Goal: Information Seeking & Learning: Learn about a topic

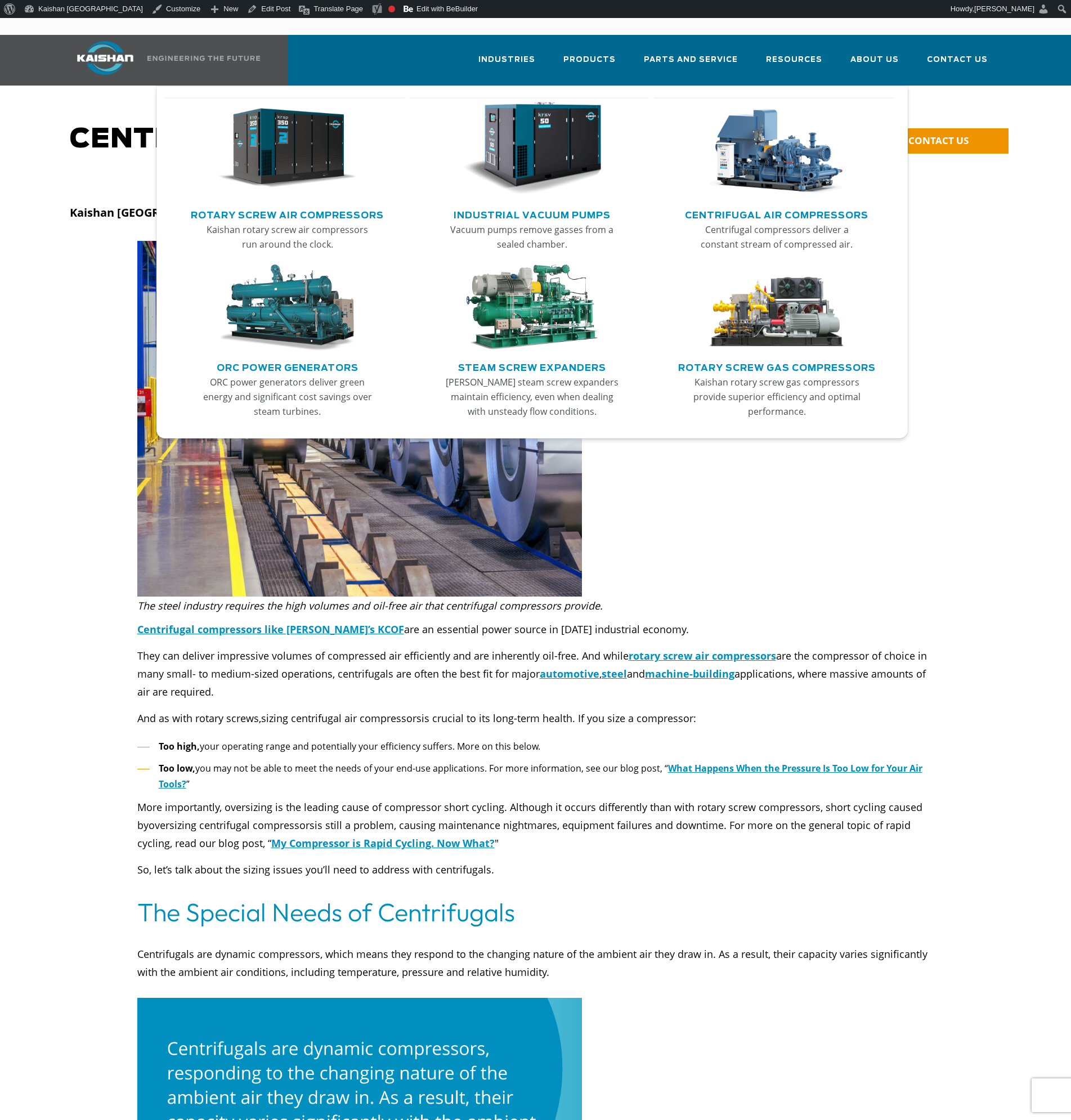
click at [560, 129] on img "Main menu" at bounding box center [532, 148] width 138 height 93
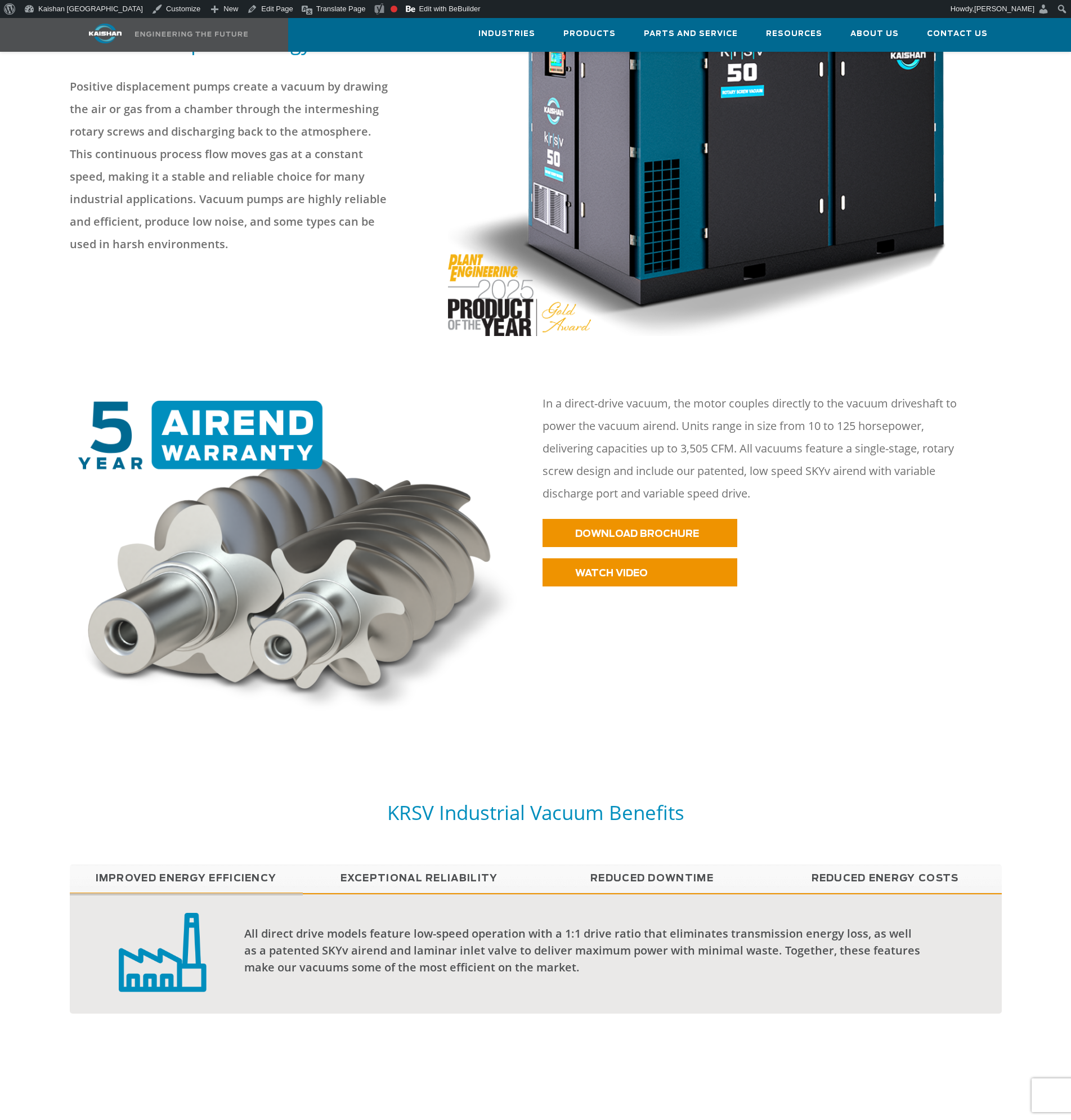
scroll to position [221, 0]
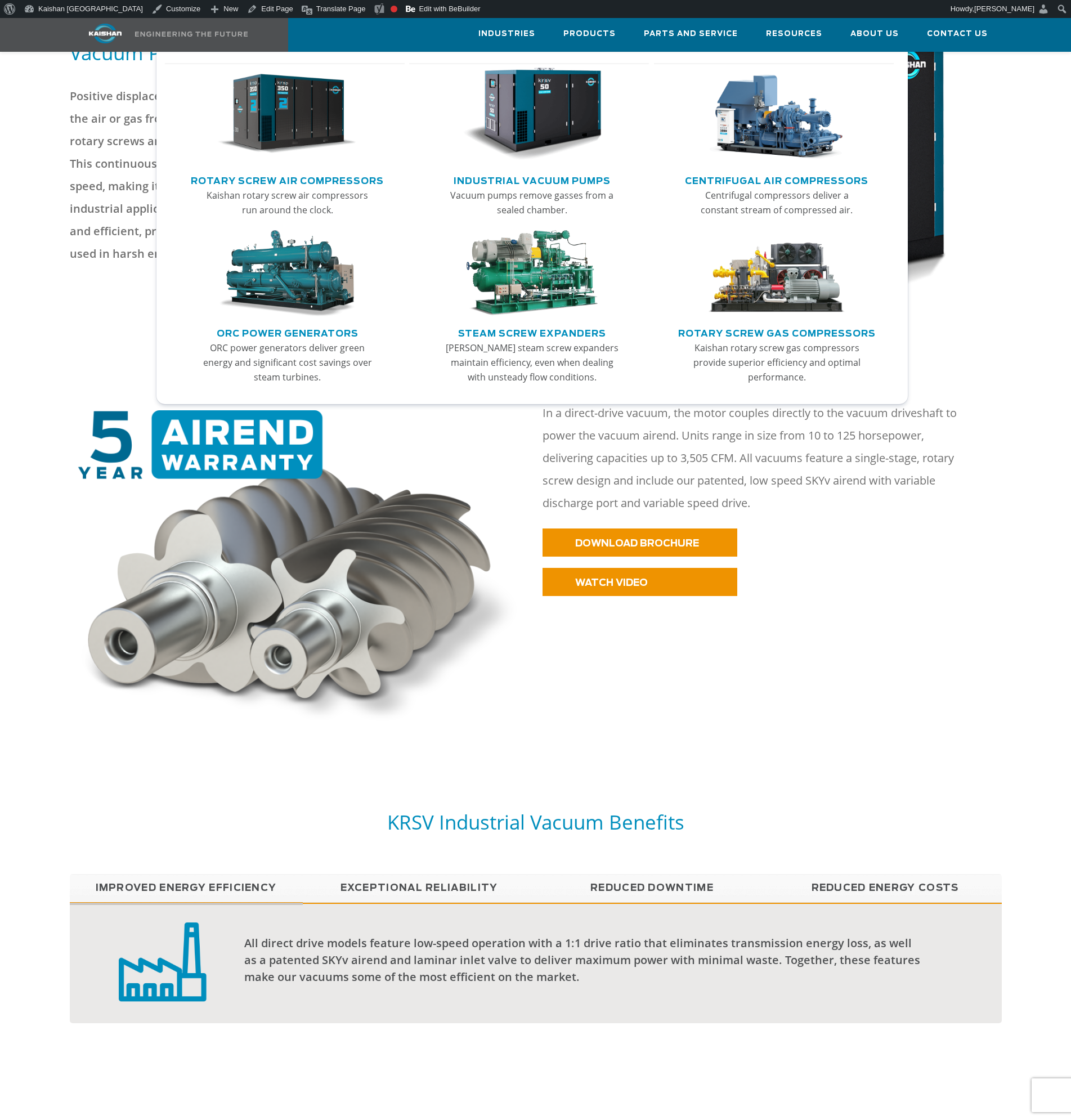
click at [781, 138] on img "Main menu" at bounding box center [776, 114] width 138 height 93
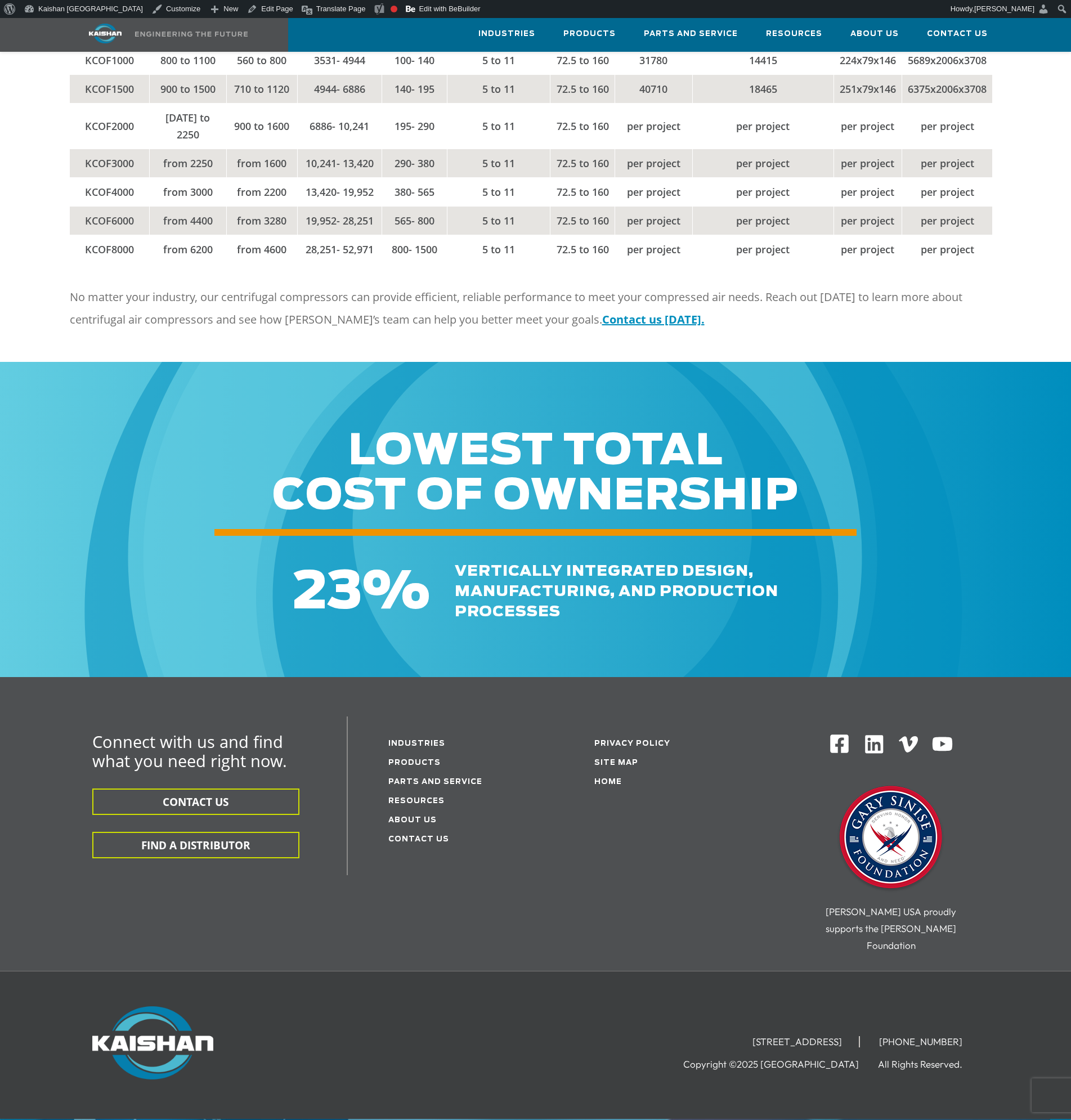
scroll to position [1688, 0]
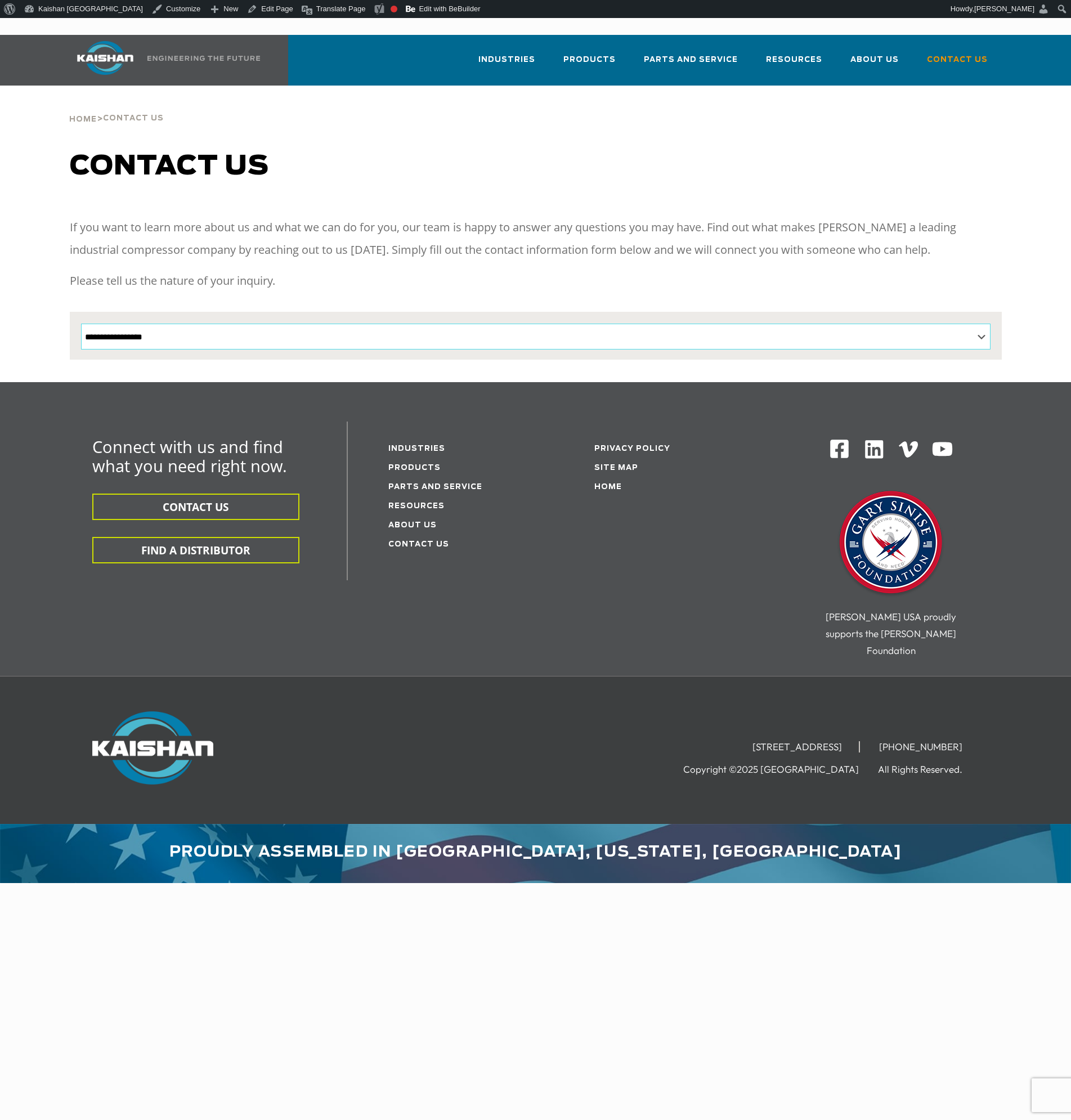
drag, startPoint x: 267, startPoint y: 321, endPoint x: 262, endPoint y: 325, distance: 6.4
click at [267, 324] on select "**********" at bounding box center [536, 337] width 910 height 26
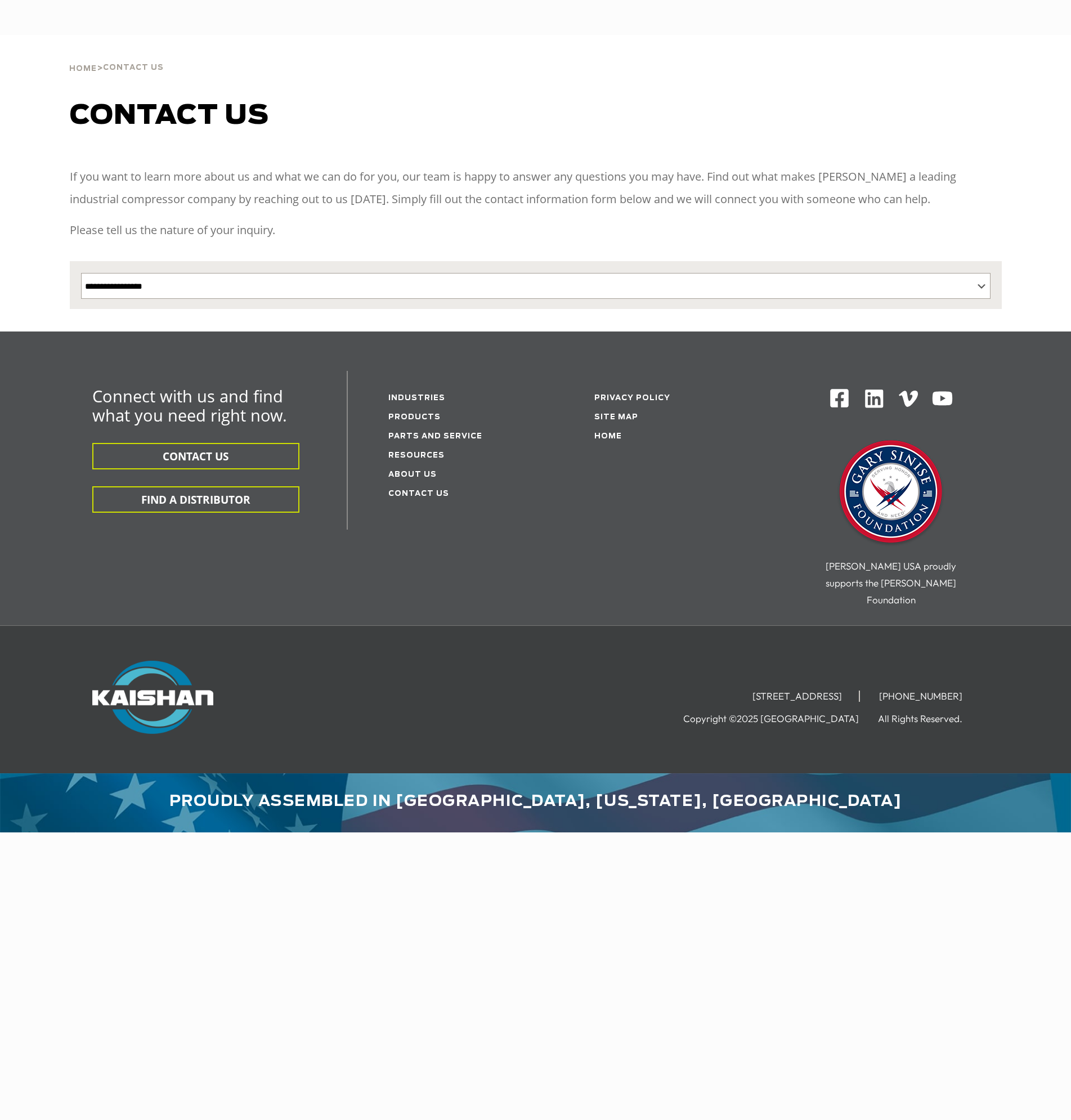
select select "**********"
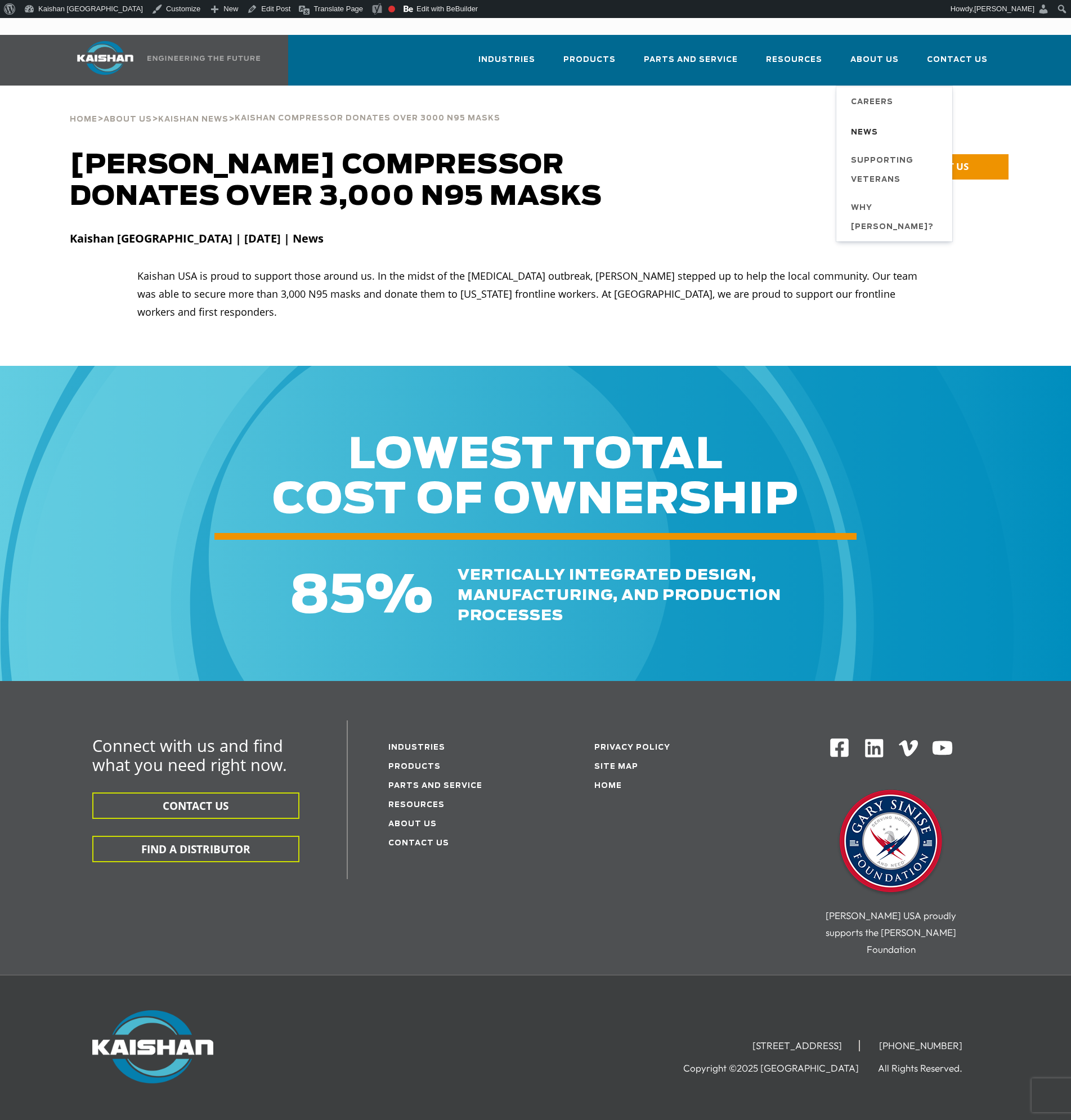
click at [875, 123] on span "News" at bounding box center [865, 133] width 27 height 19
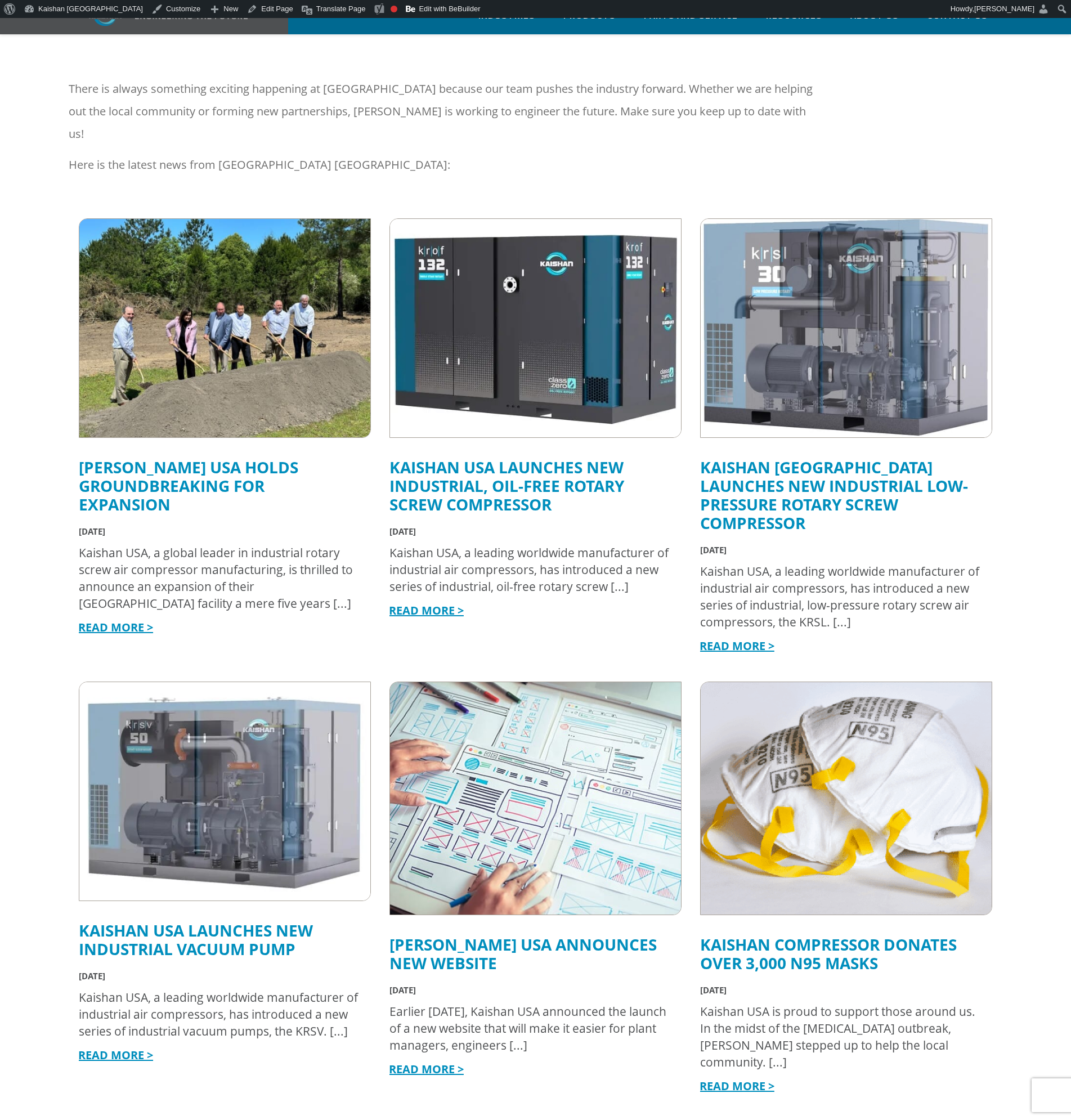
scroll to position [169, 0]
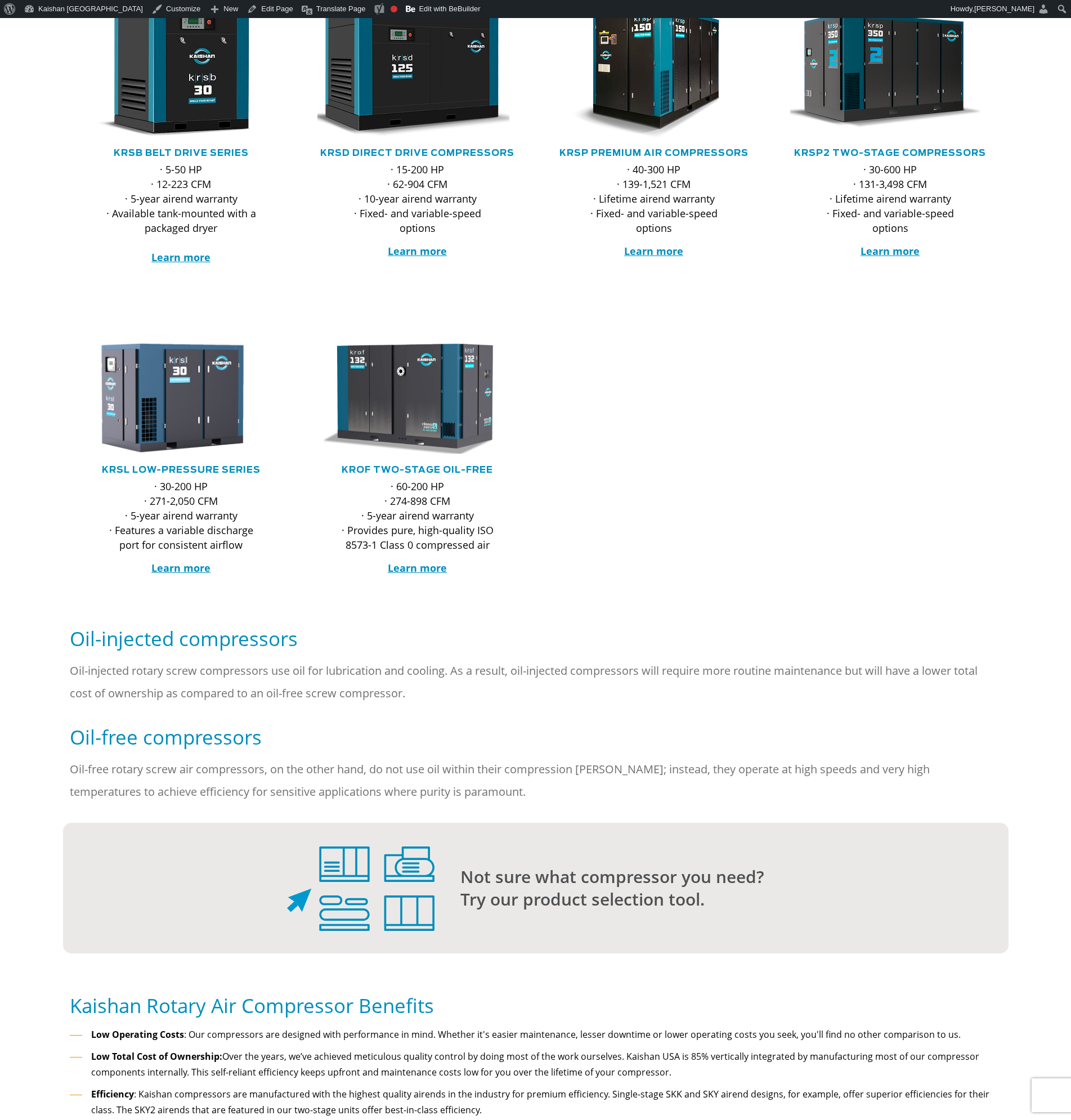
scroll to position [282, 0]
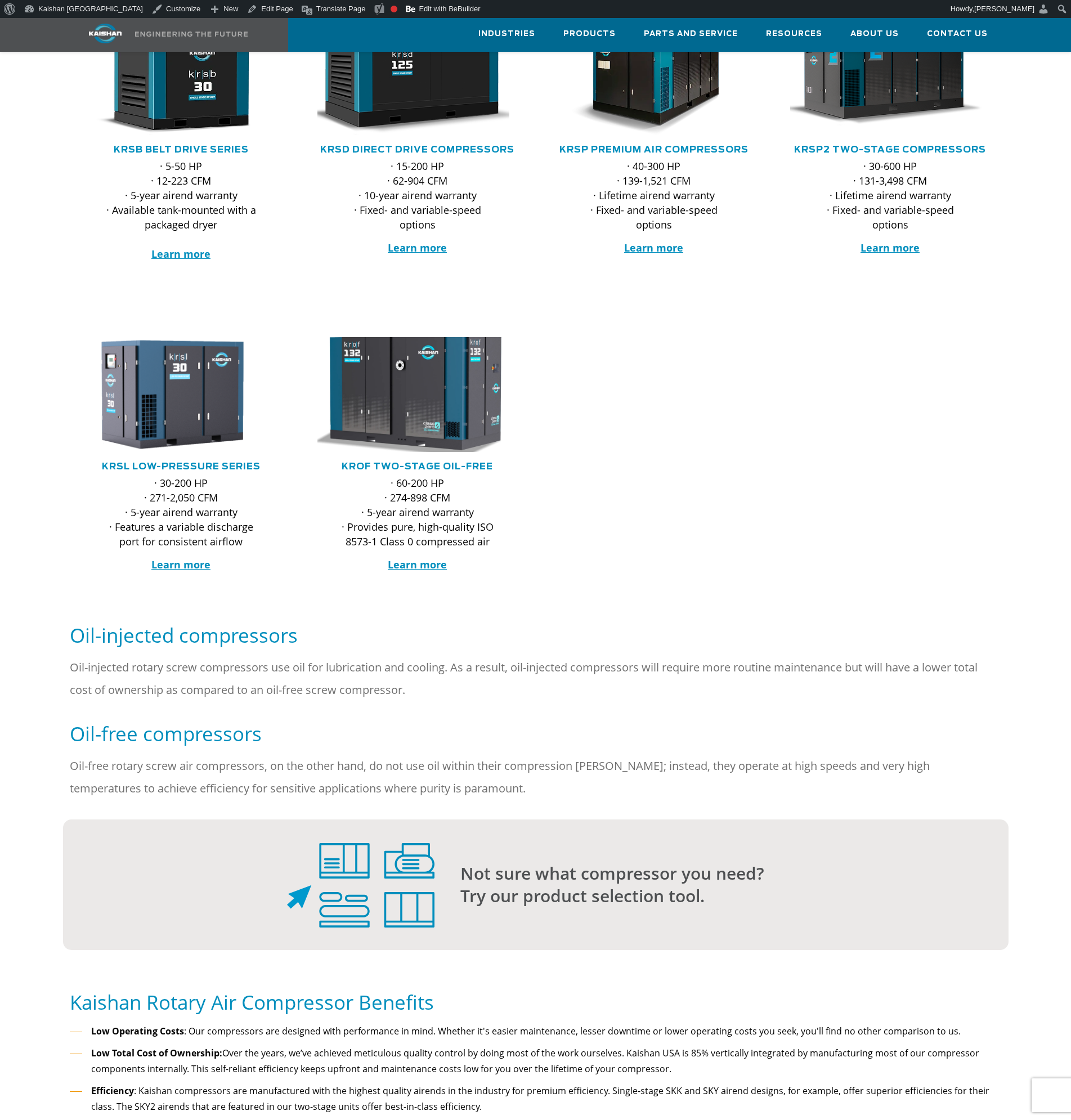
drag, startPoint x: 397, startPoint y: 394, endPoint x: 405, endPoint y: 399, distance: 9.4
click at [397, 394] on img at bounding box center [409, 395] width 221 height 126
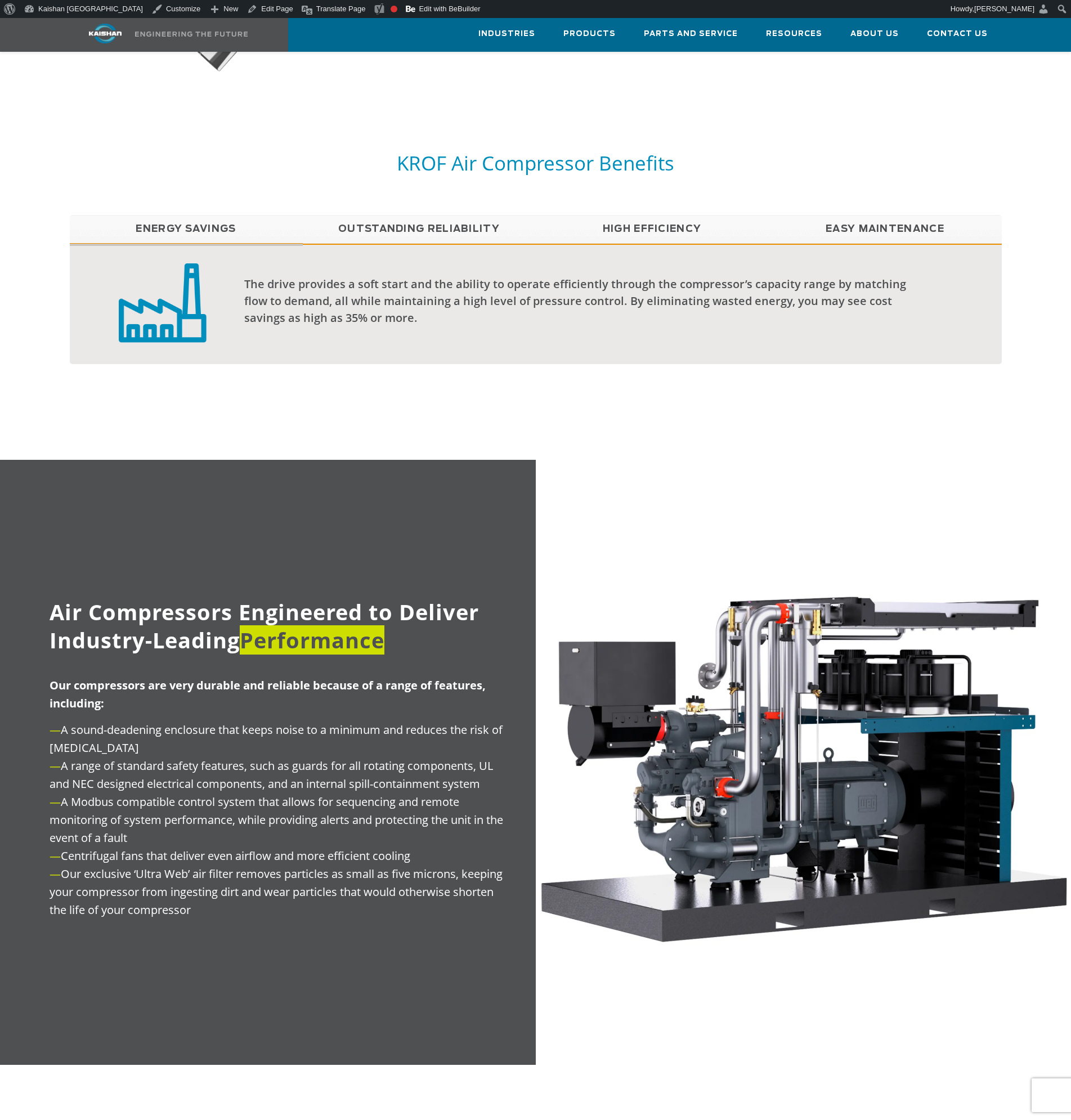
scroll to position [945, 0]
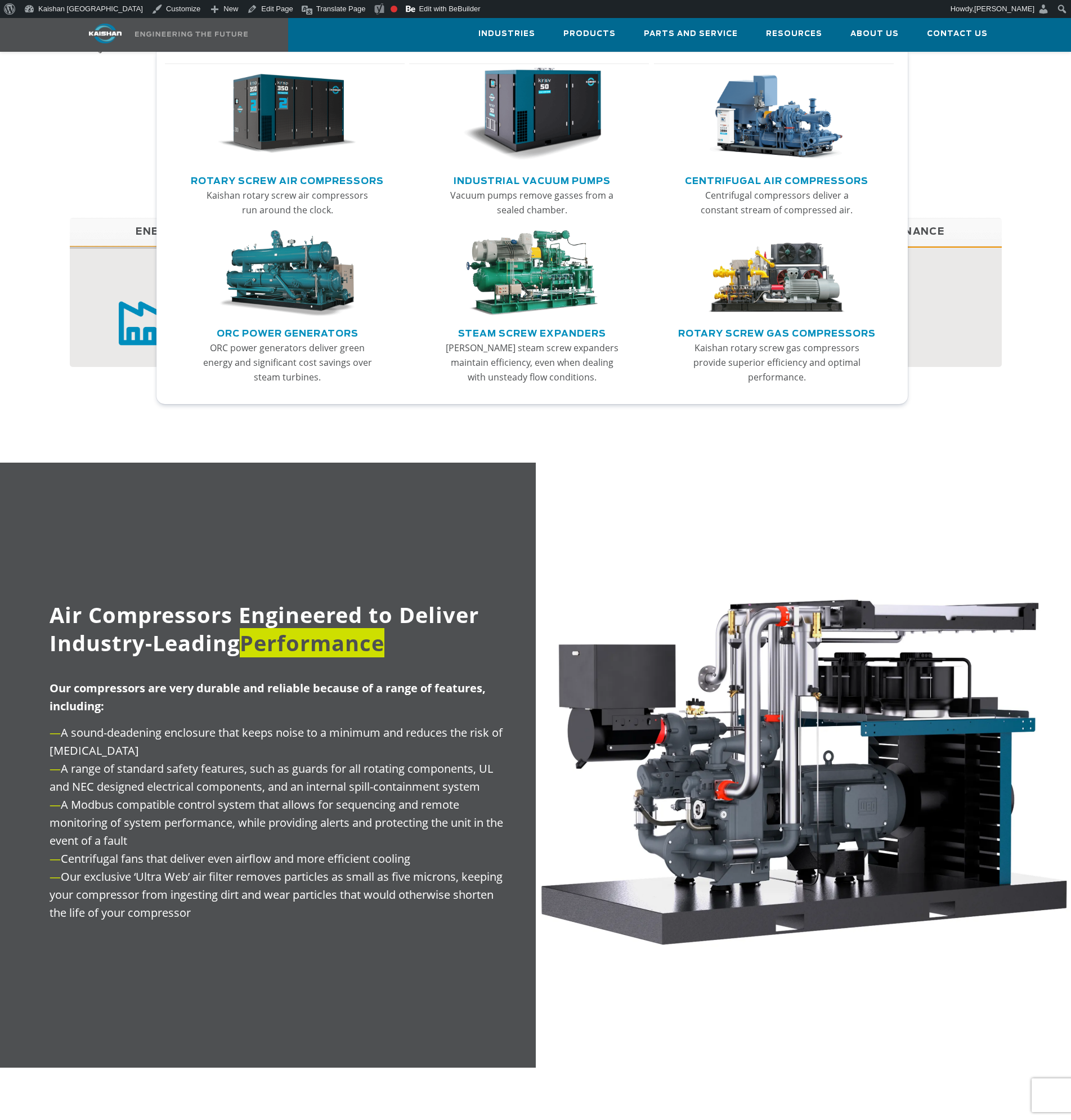
click at [327, 131] on img "Main menu" at bounding box center [287, 114] width 138 height 93
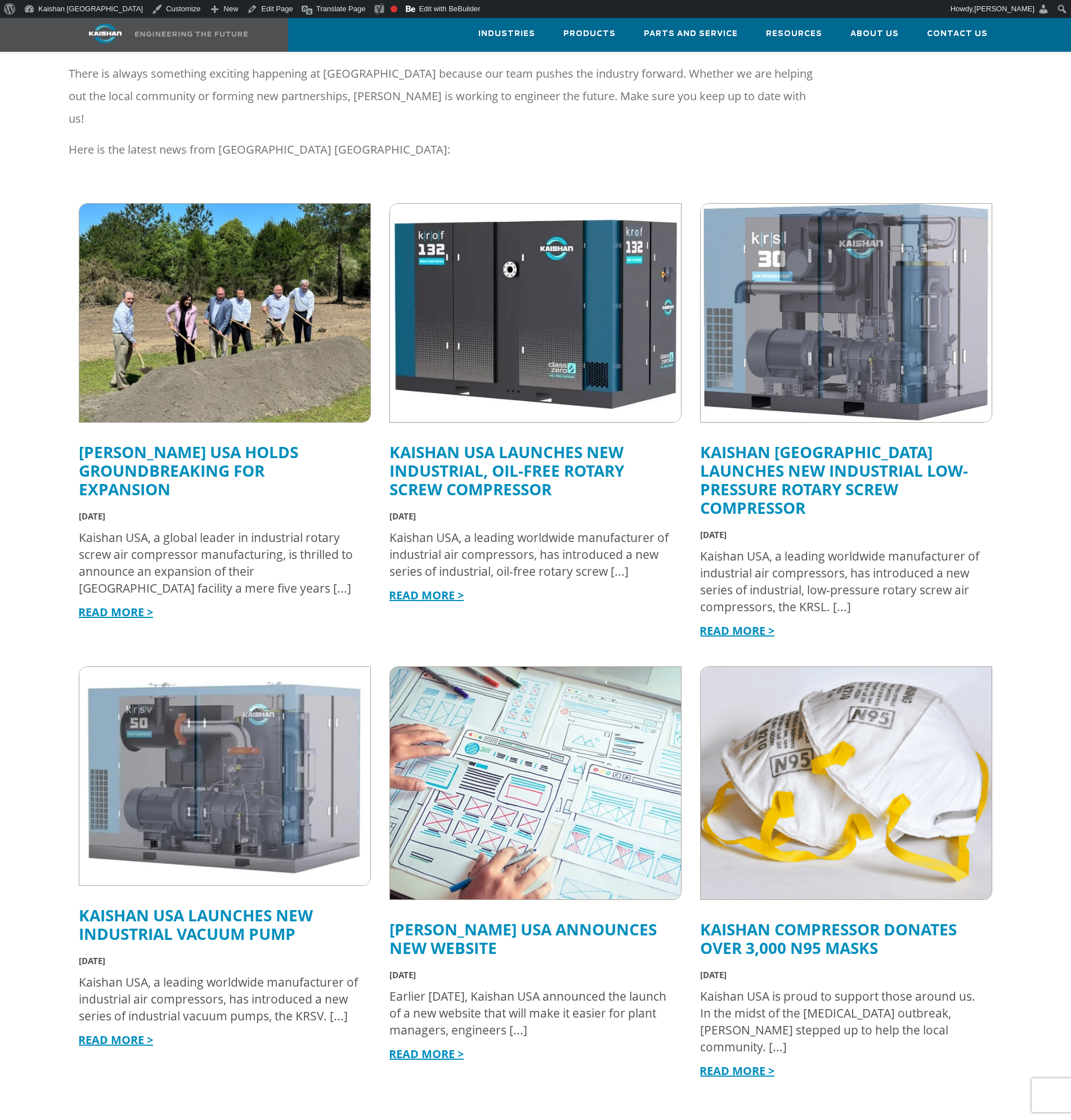
scroll to position [169, 0]
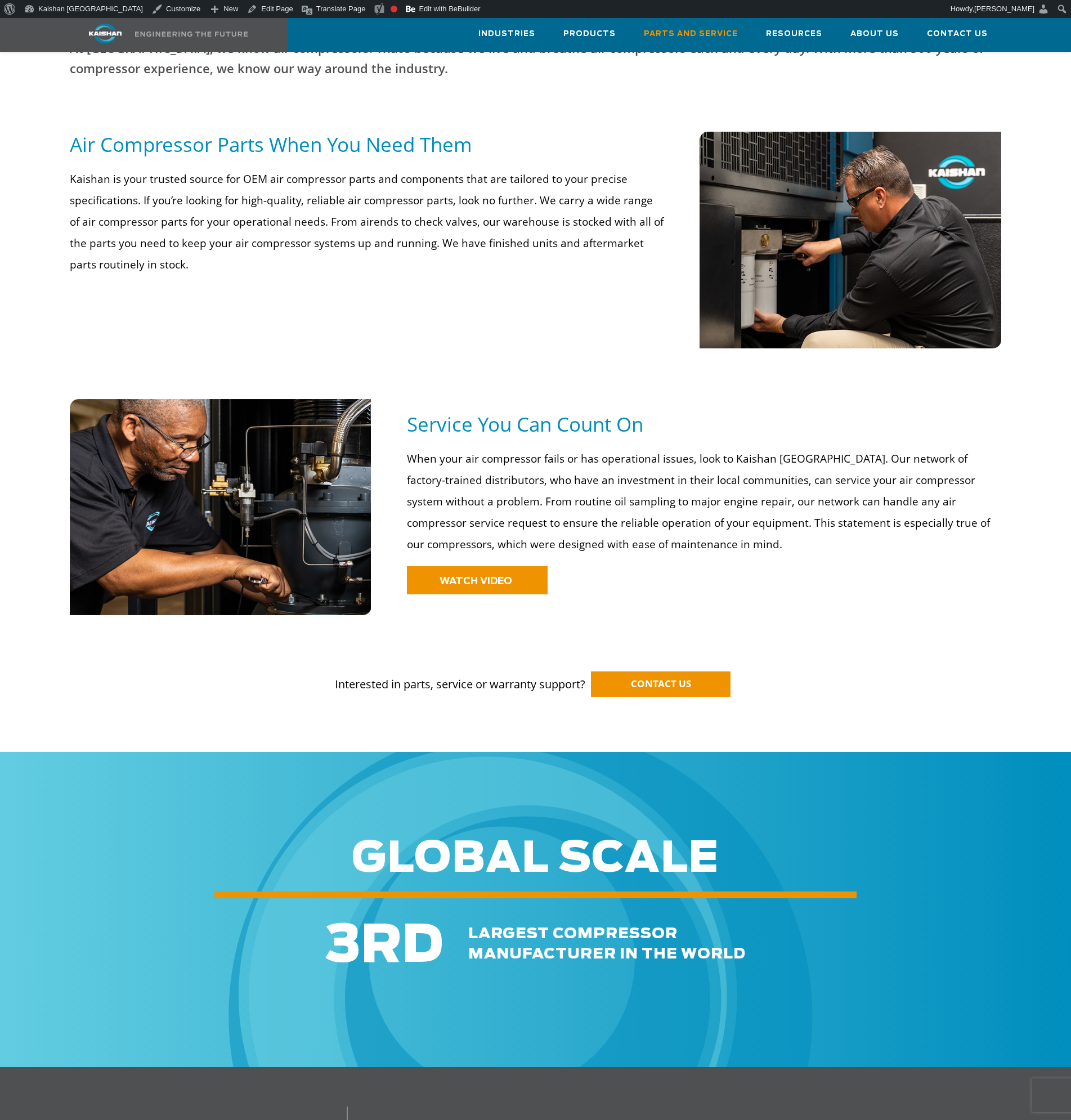
scroll to position [675, 0]
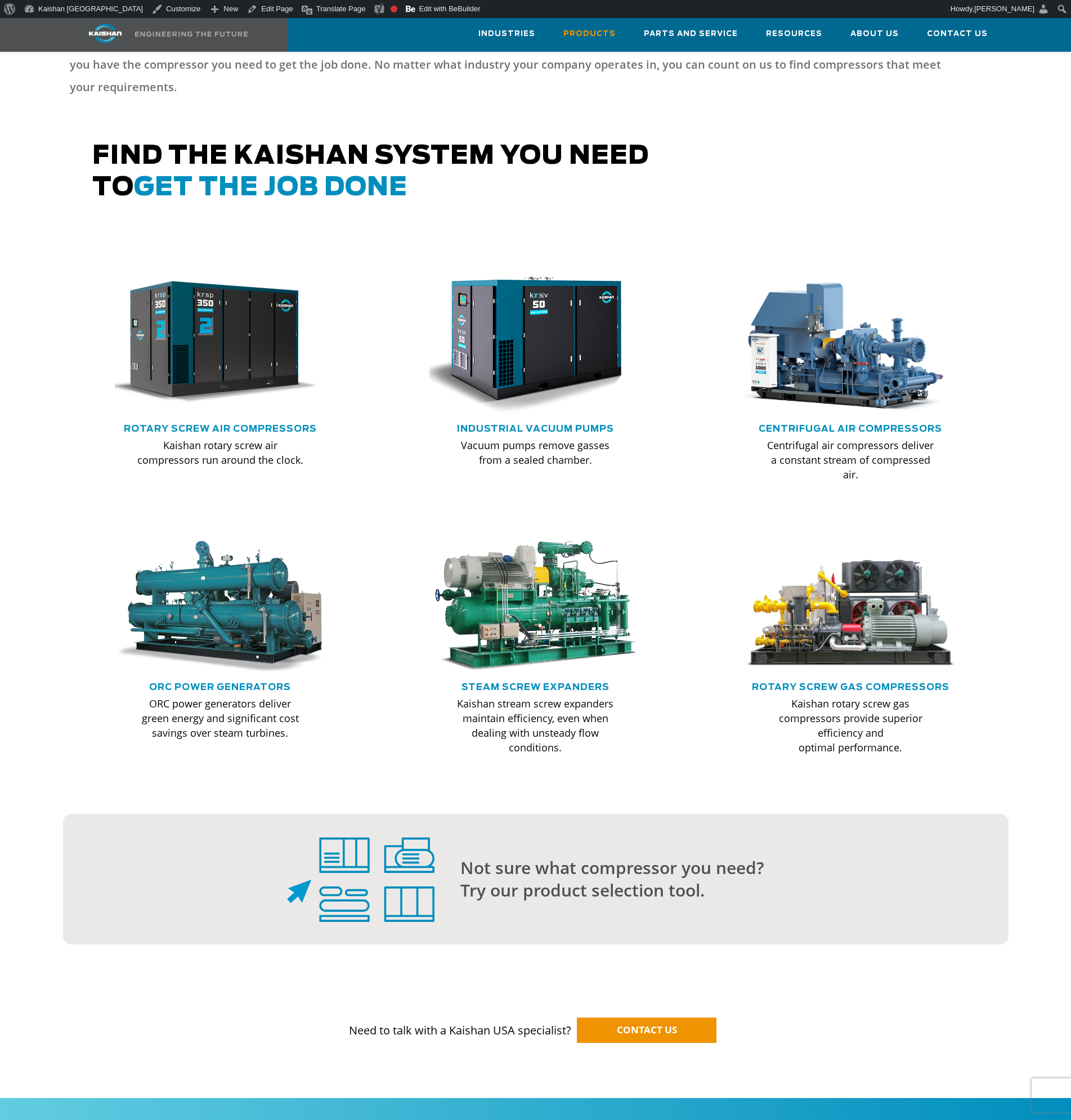
scroll to position [338, 0]
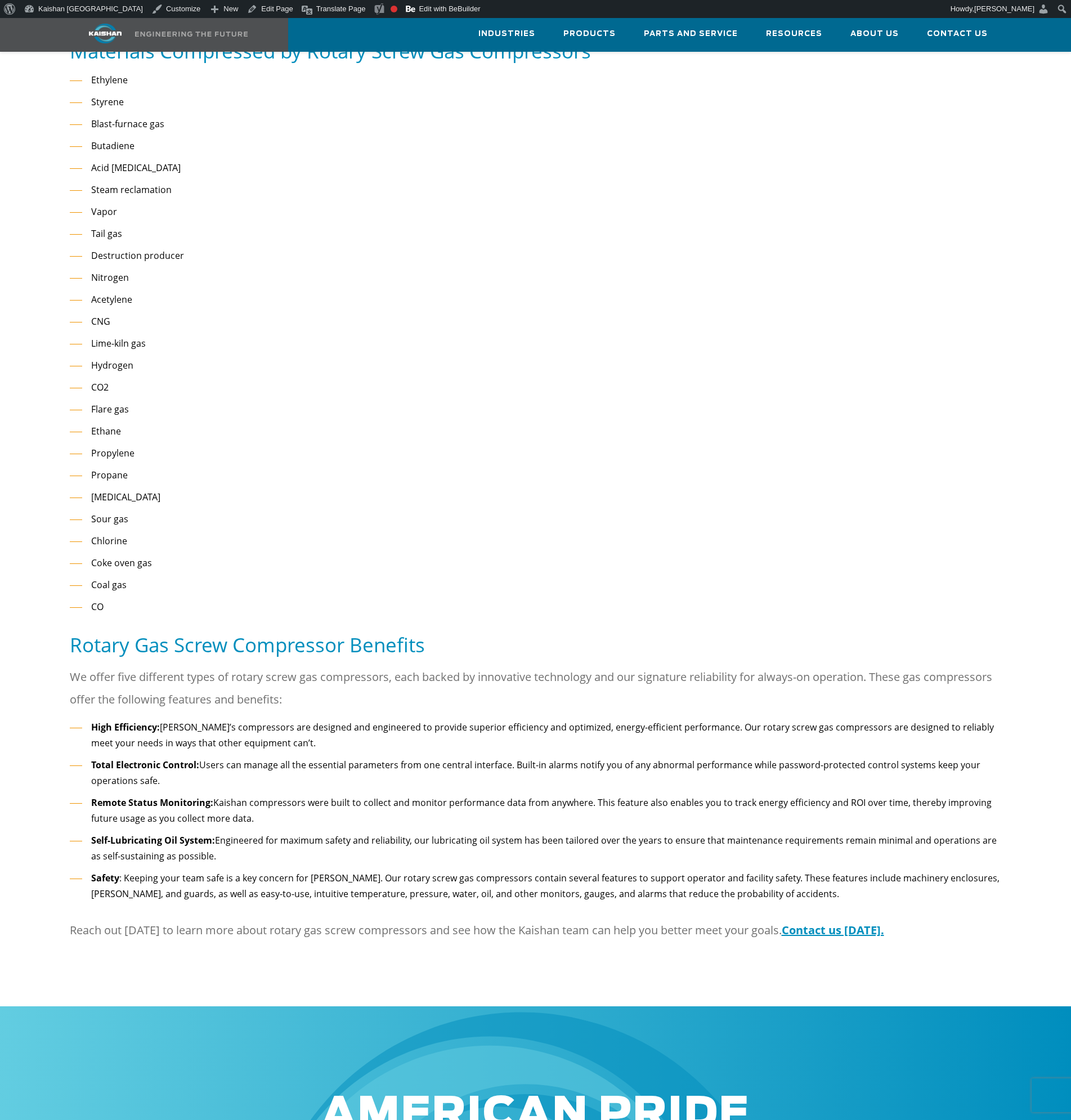
scroll to position [1182, 0]
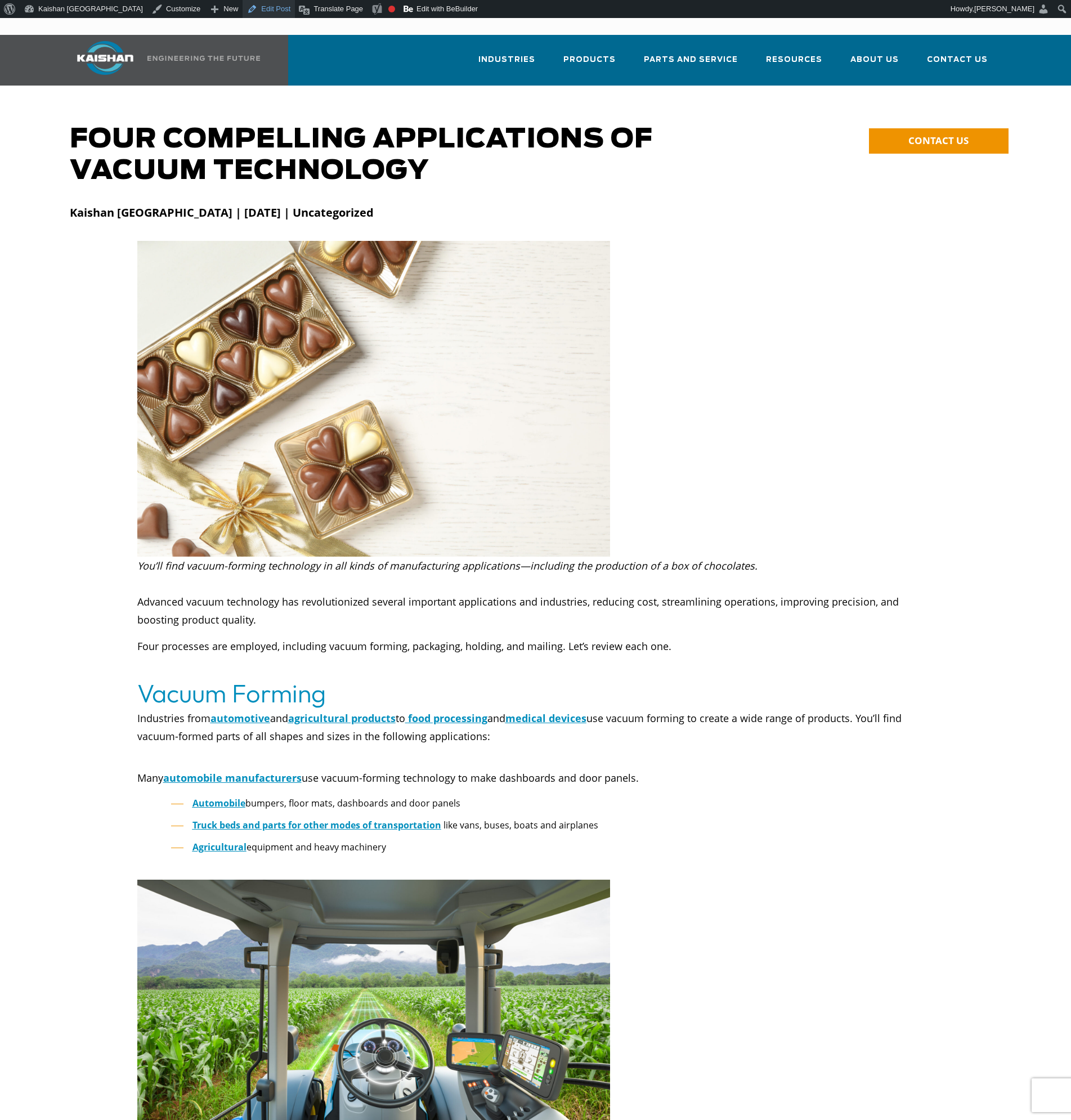
click at [242, 9] on link "Edit Post" at bounding box center [268, 9] width 52 height 18
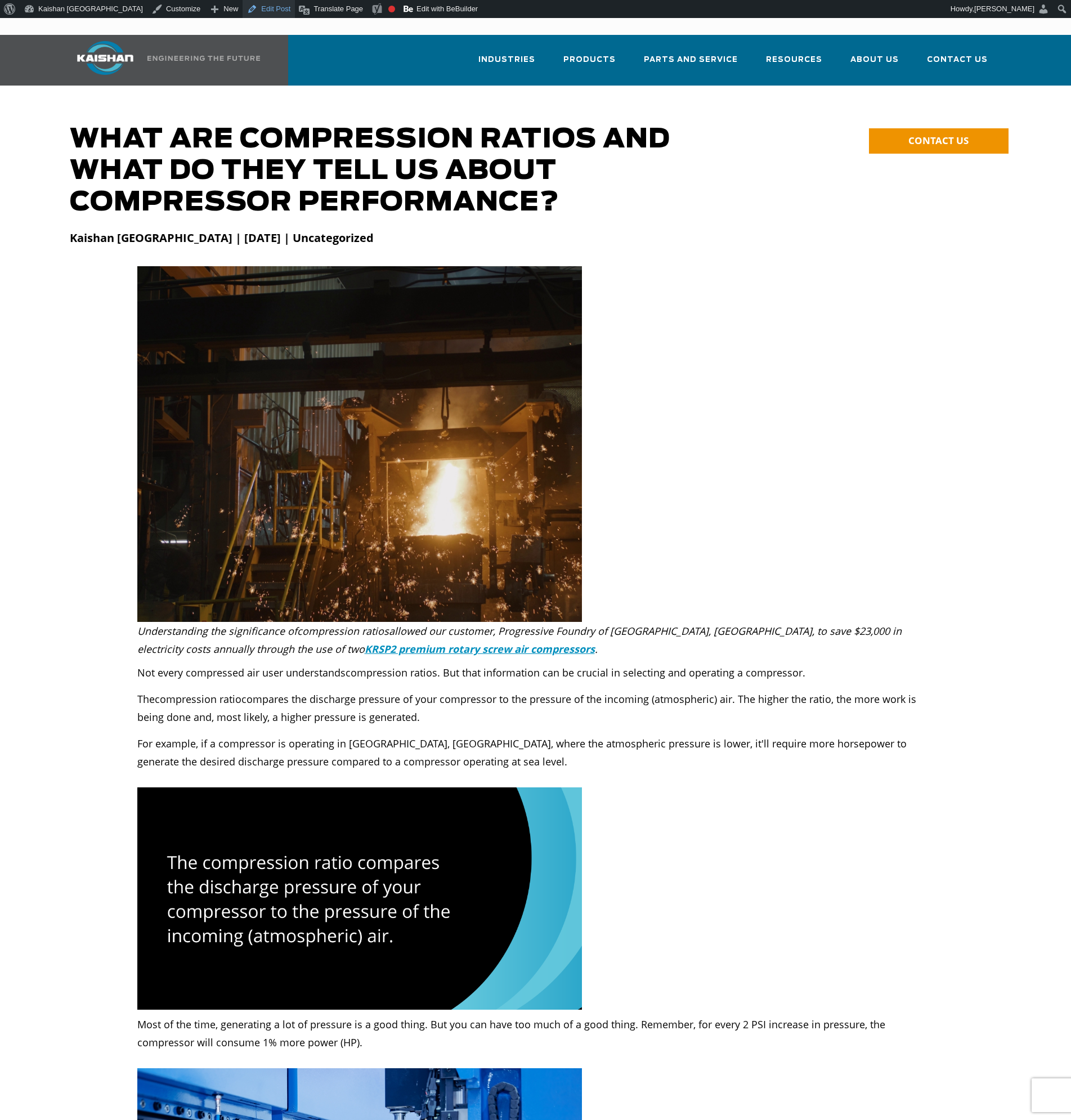
click at [242, 10] on link "Edit Post" at bounding box center [268, 9] width 52 height 18
